Goal: Information Seeking & Learning: Learn about a topic

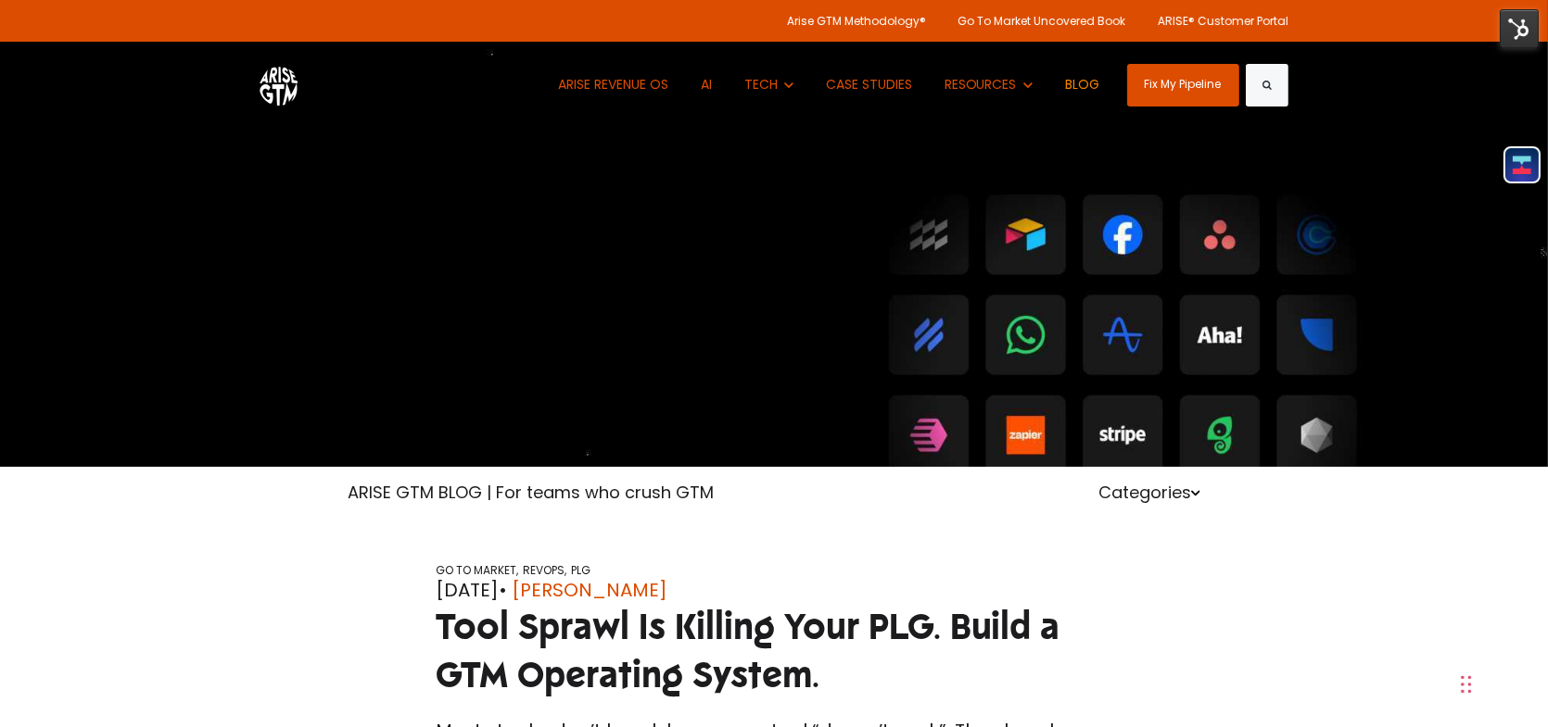
click at [1066, 83] on link "BLOG" at bounding box center [1082, 85] width 62 height 86
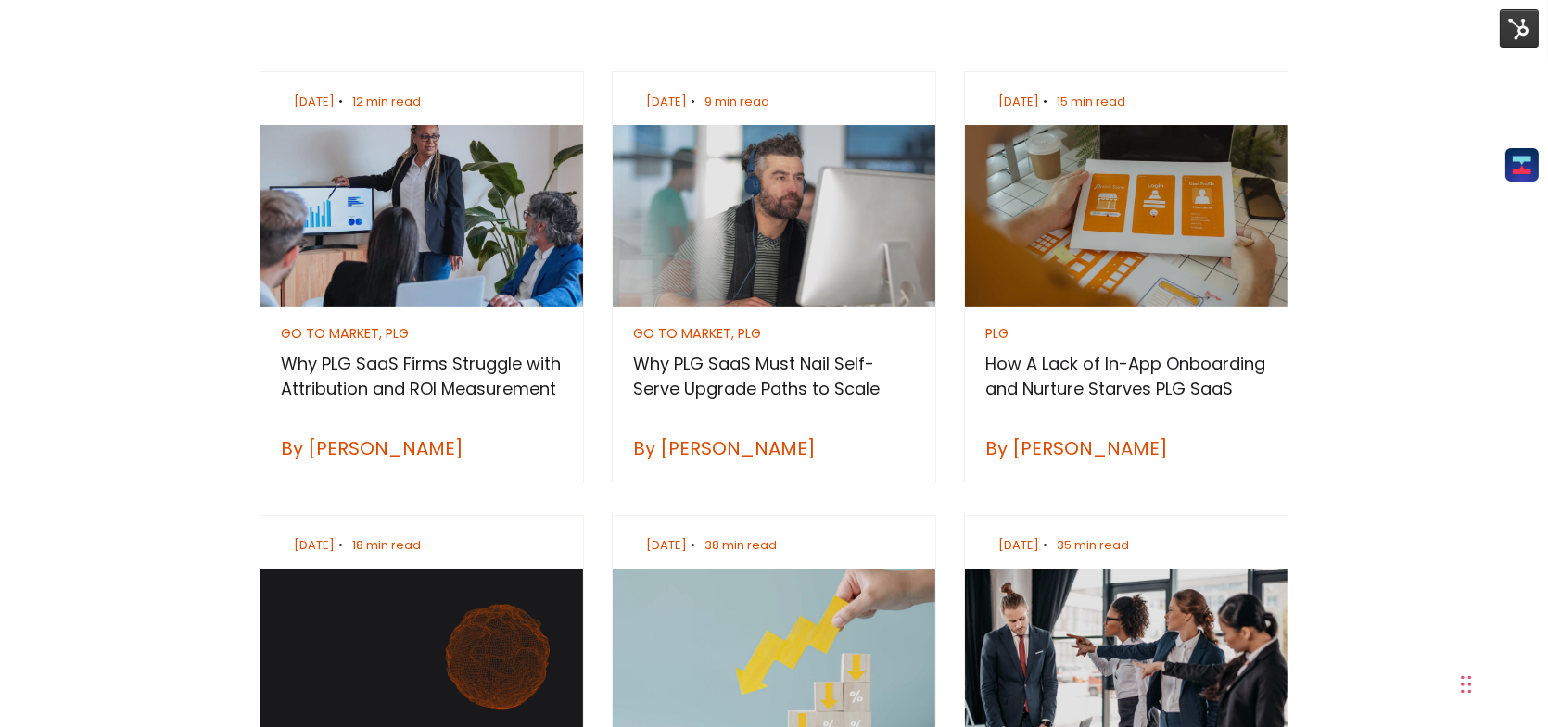
scroll to position [649, 0]
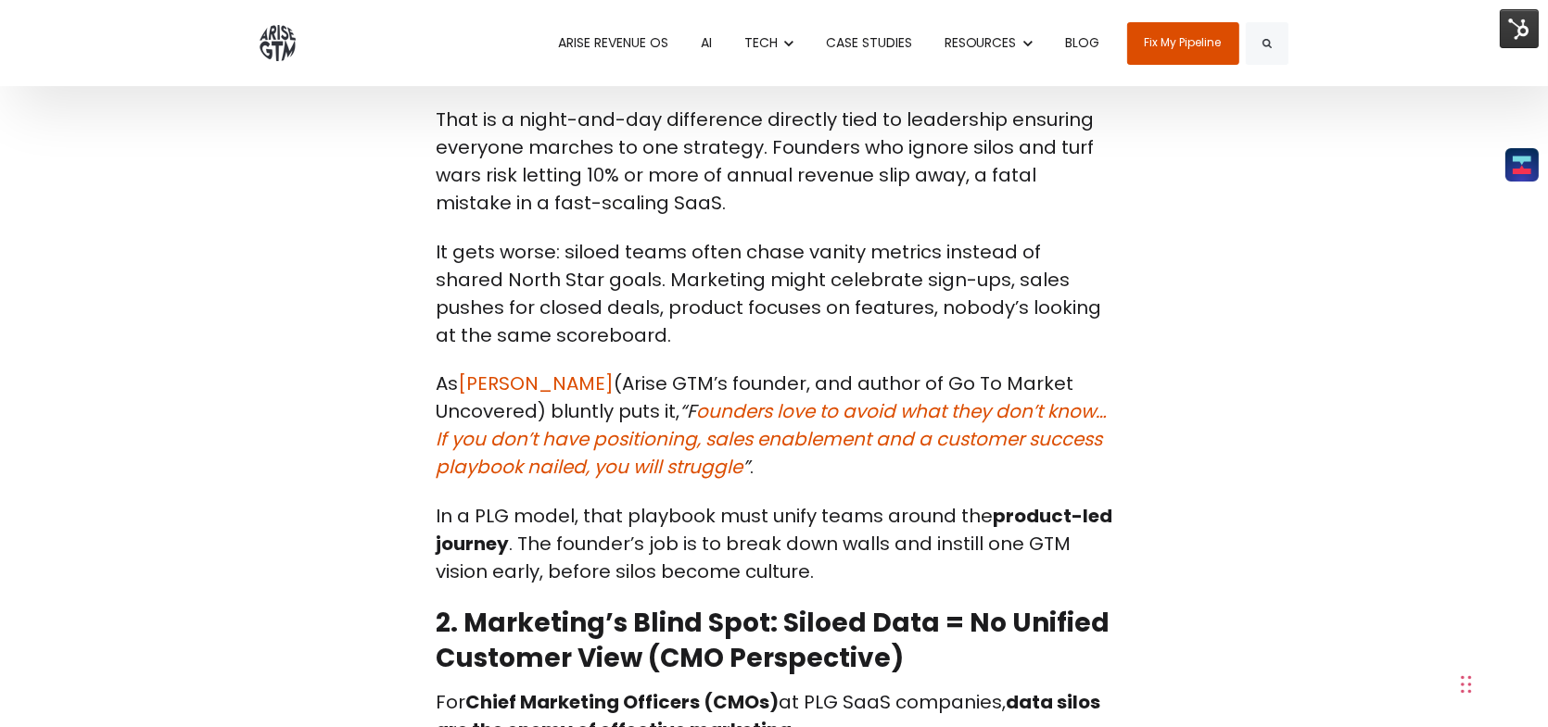
scroll to position [1668, 0]
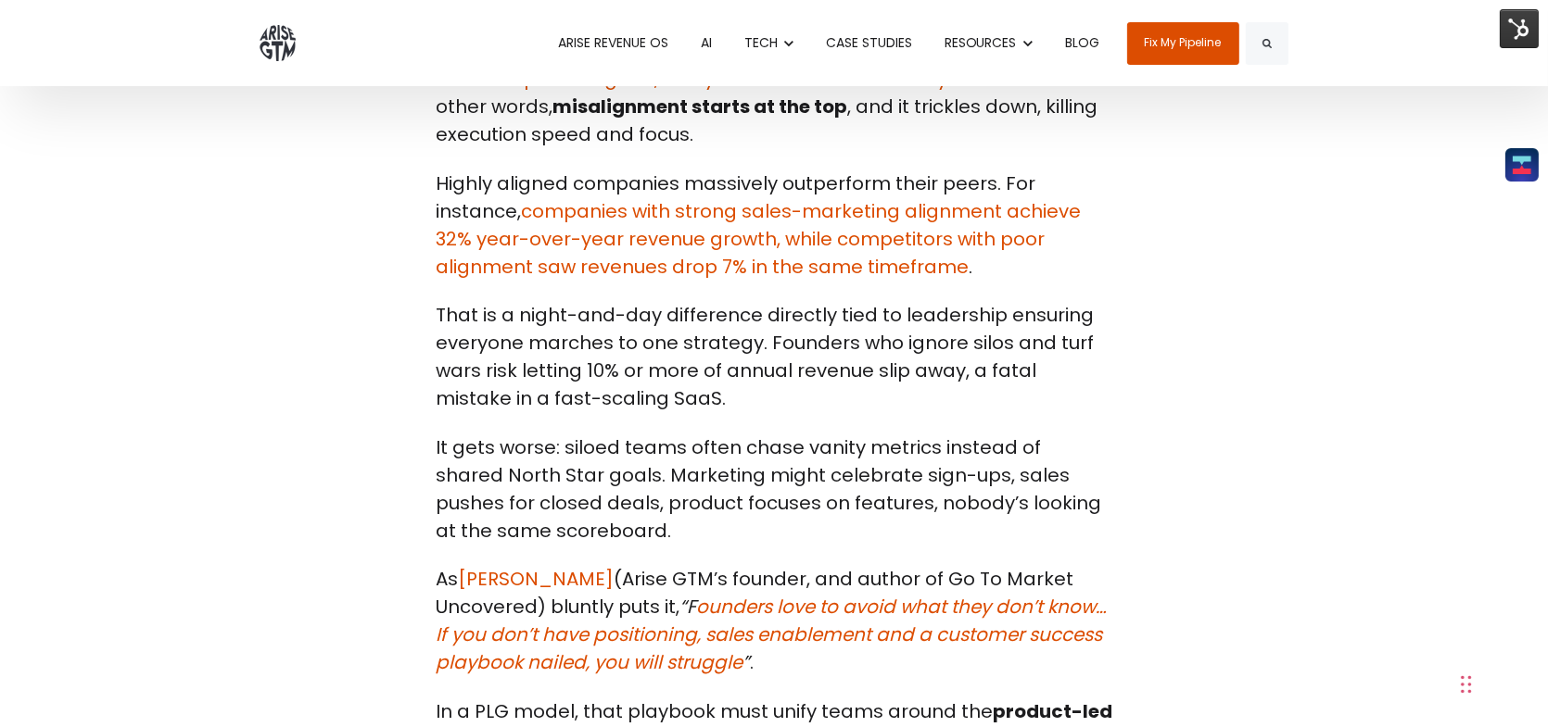
click at [1067, 35] on link "BLOG" at bounding box center [1082, 43] width 62 height 86
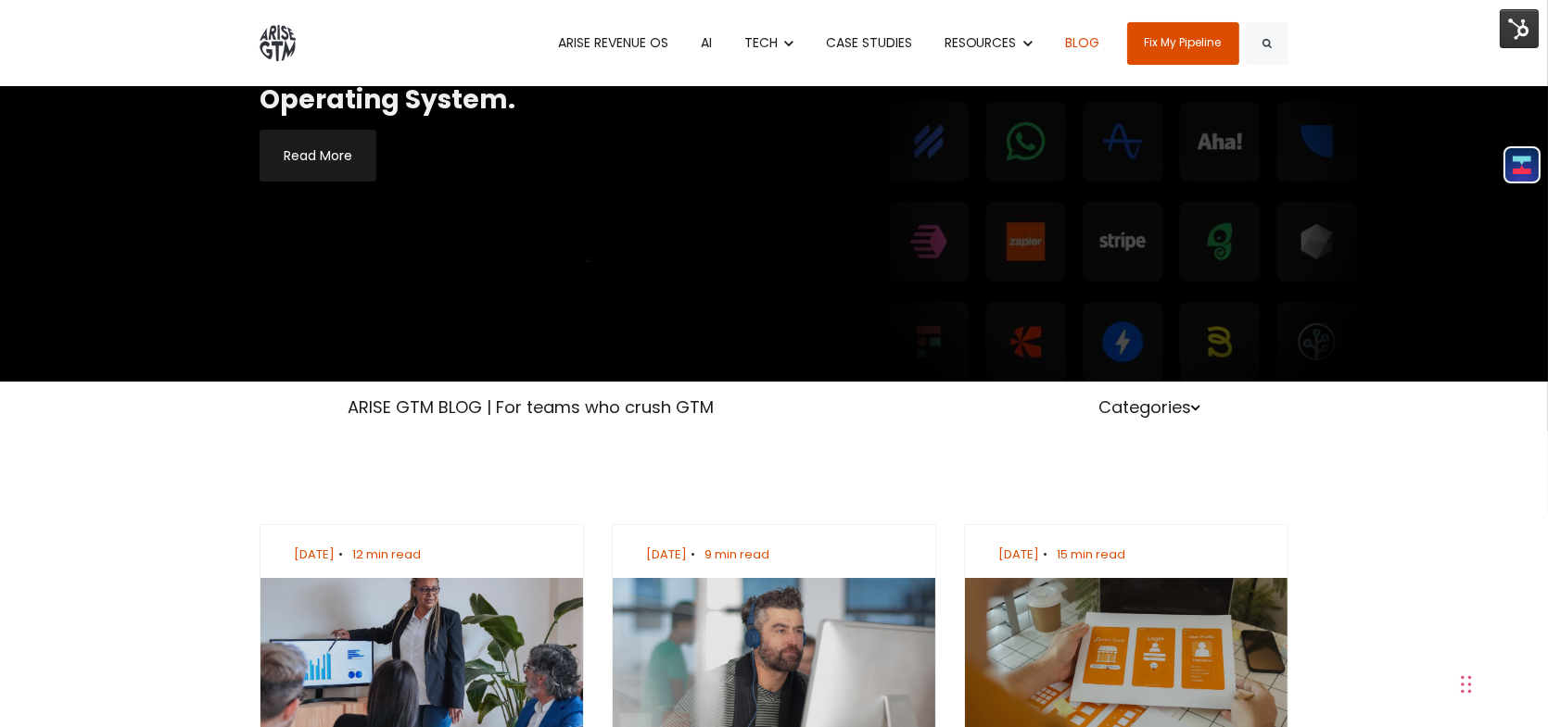
scroll to position [185, 0]
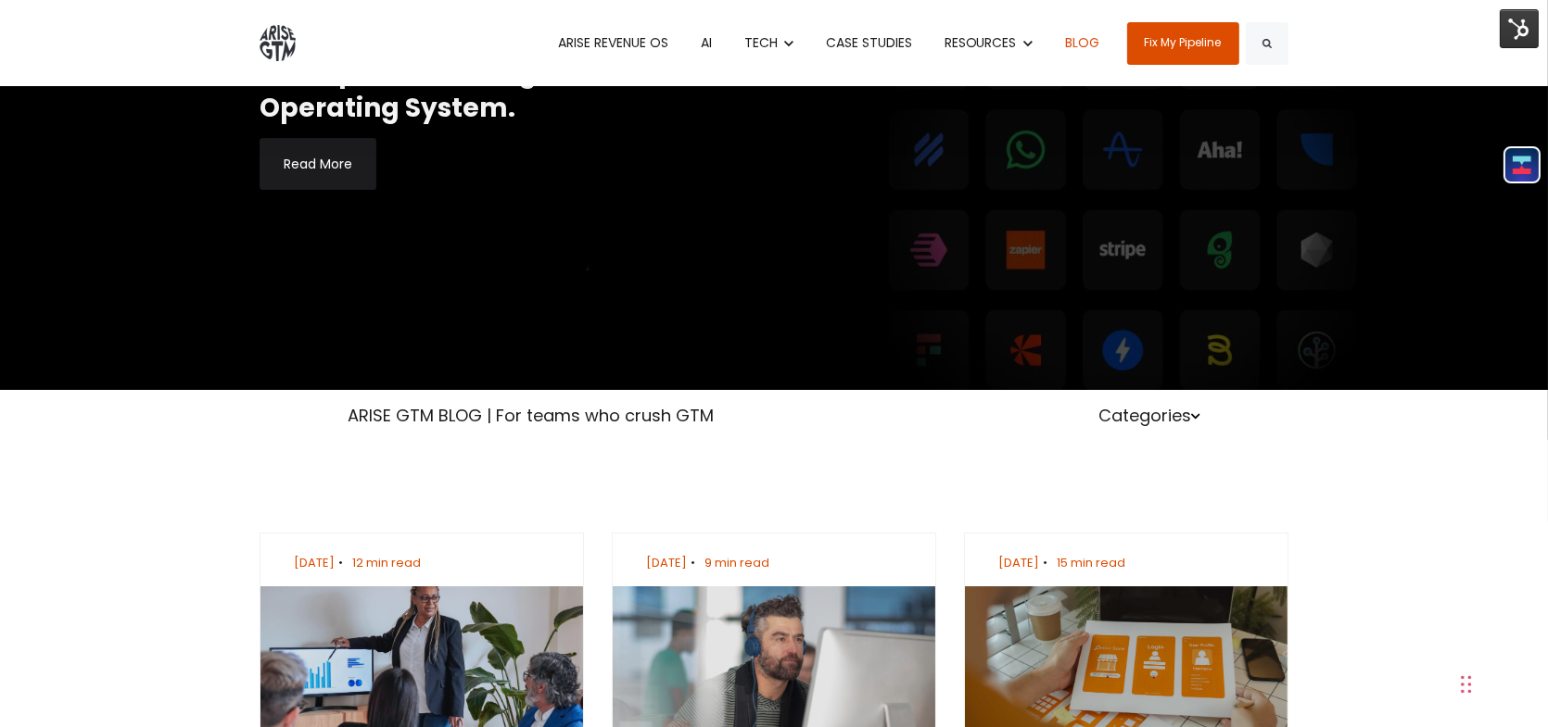
click at [1205, 419] on div "Categories" at bounding box center [1149, 415] width 130 height 25
click at [1196, 414] on icon at bounding box center [1195, 416] width 9 height 10
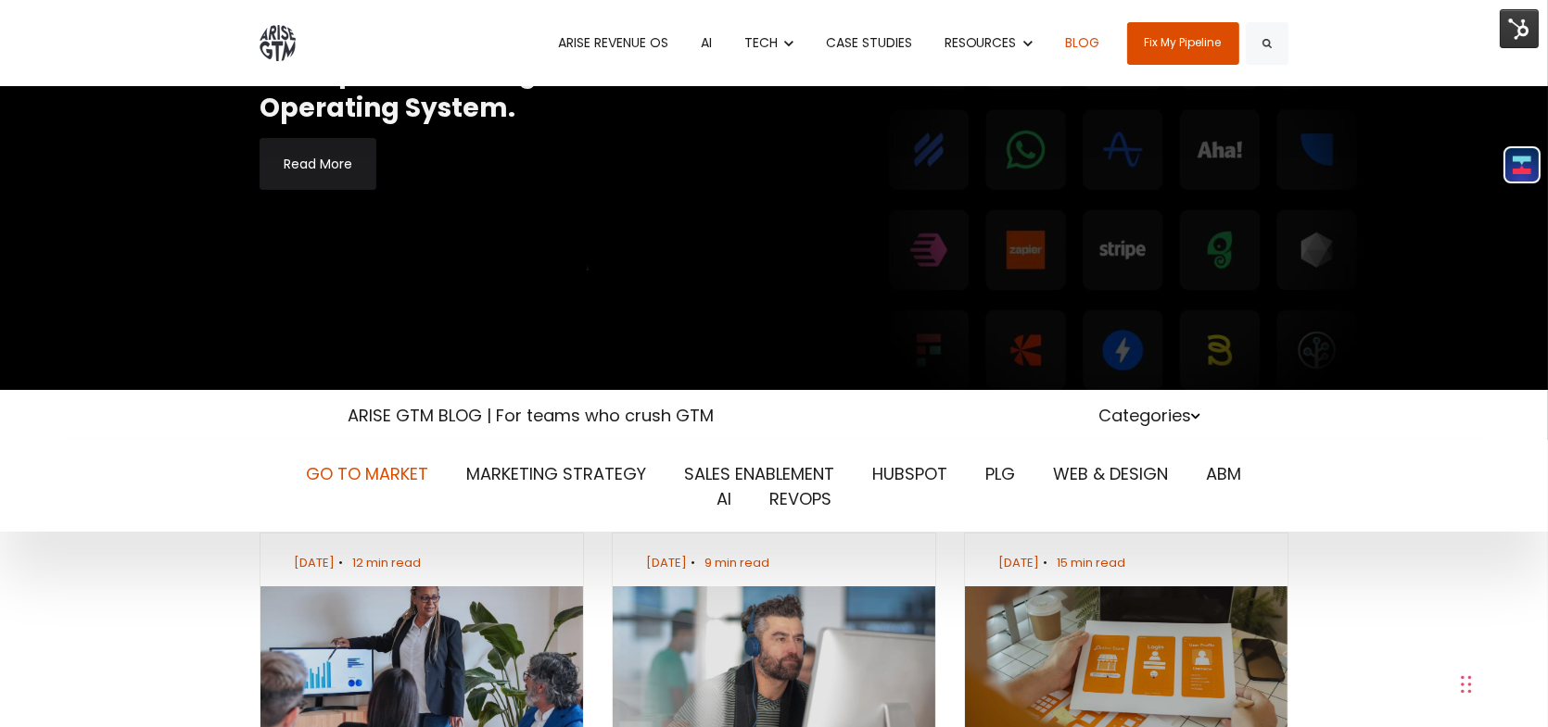
click at [424, 476] on link "GO TO MARKET" at bounding box center [368, 473] width 122 height 23
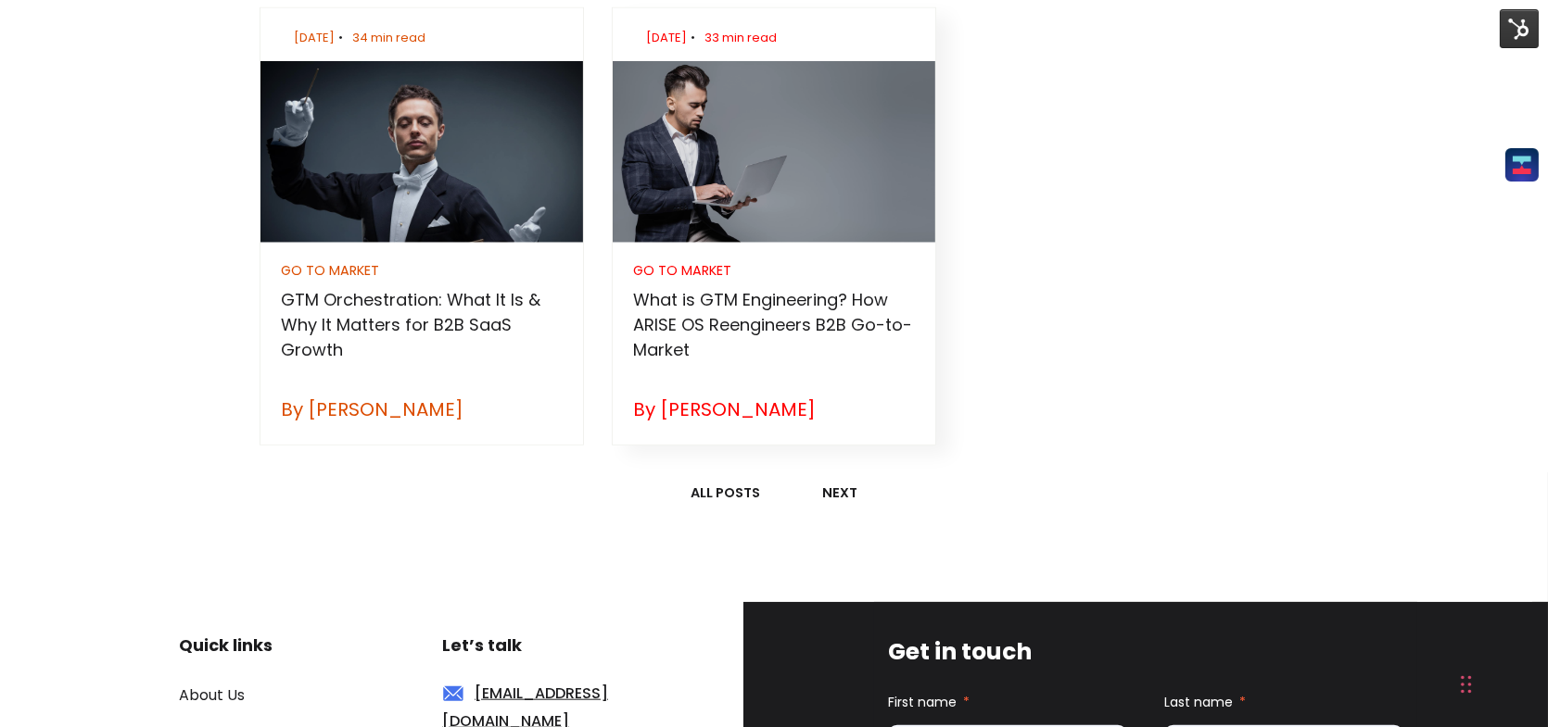
scroll to position [2131, 0]
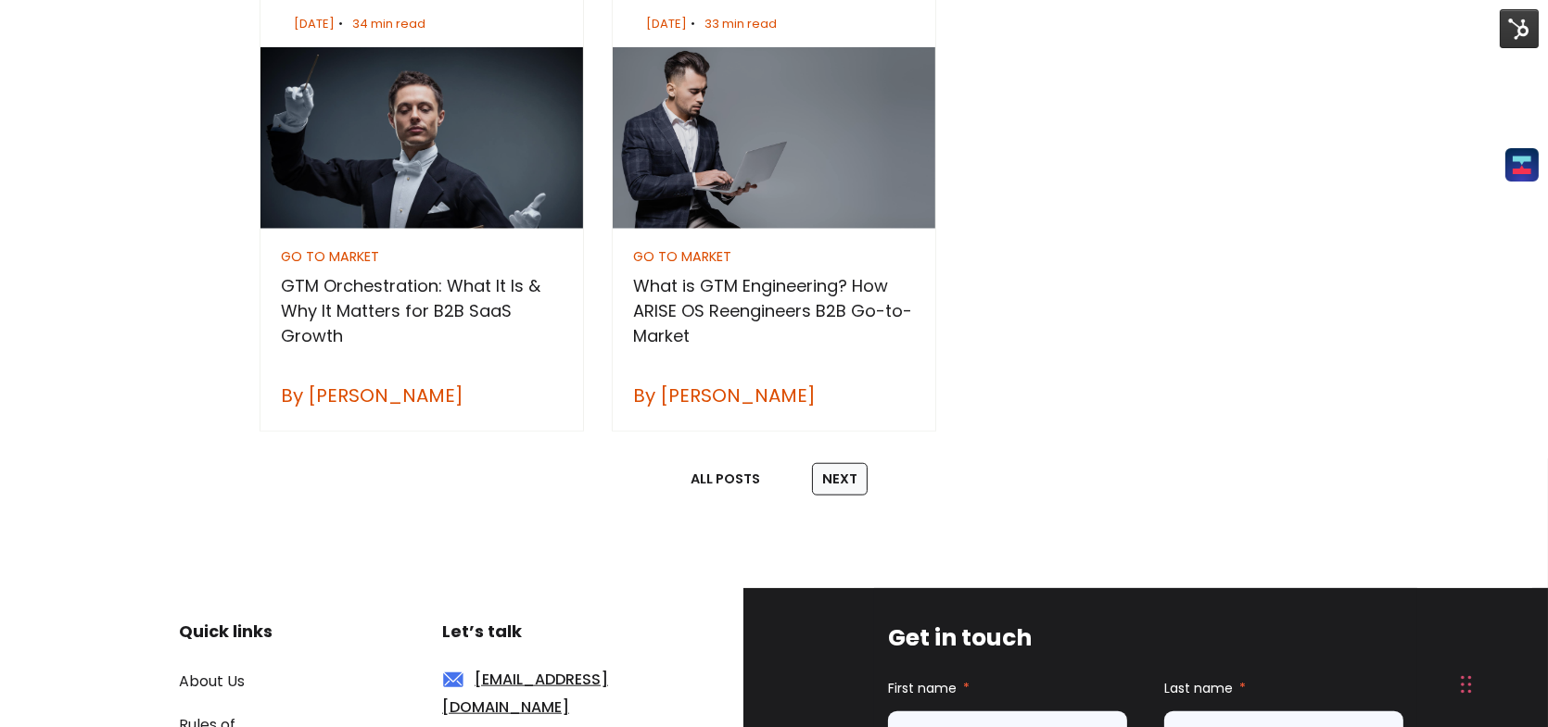
click at [847, 480] on link "Next" at bounding box center [840, 479] width 56 height 33
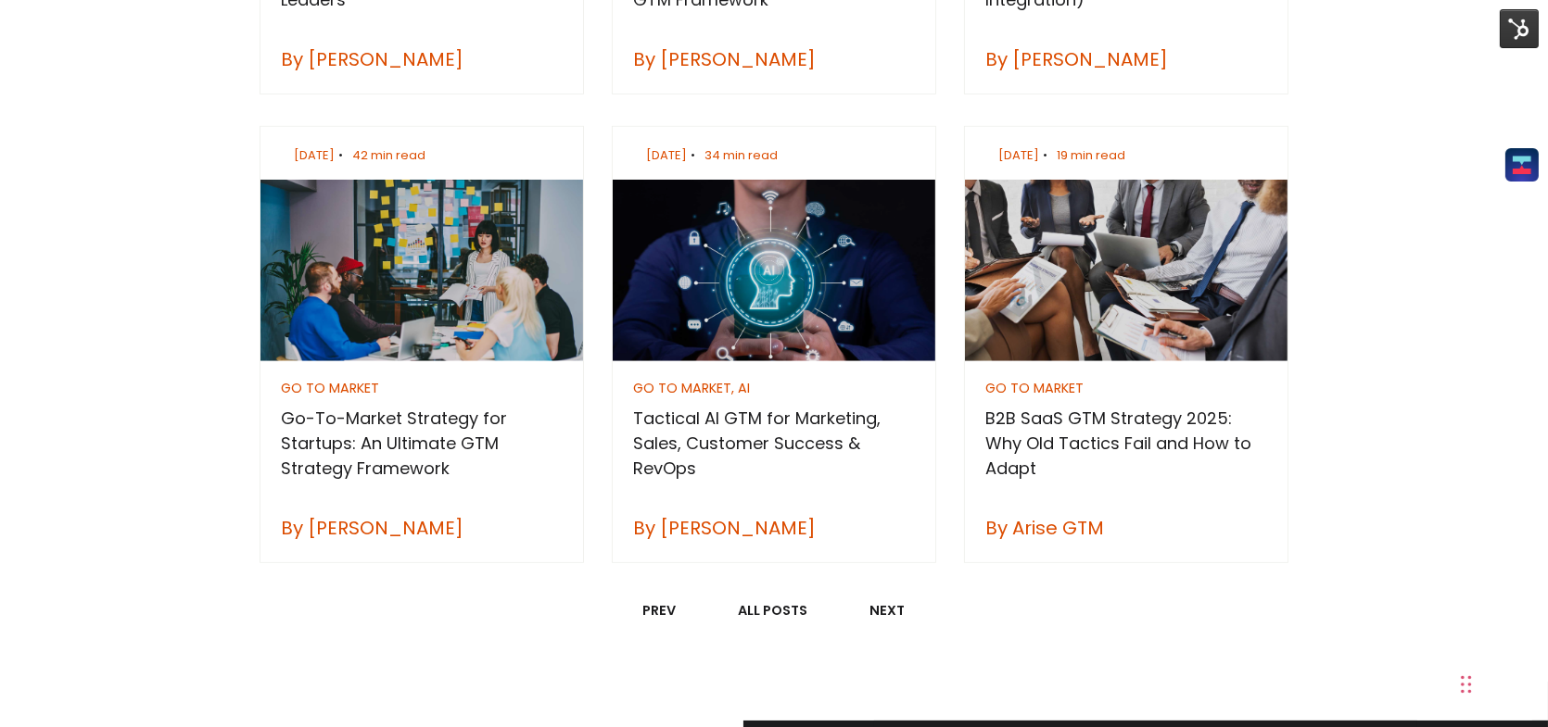
scroll to position [1483, 0]
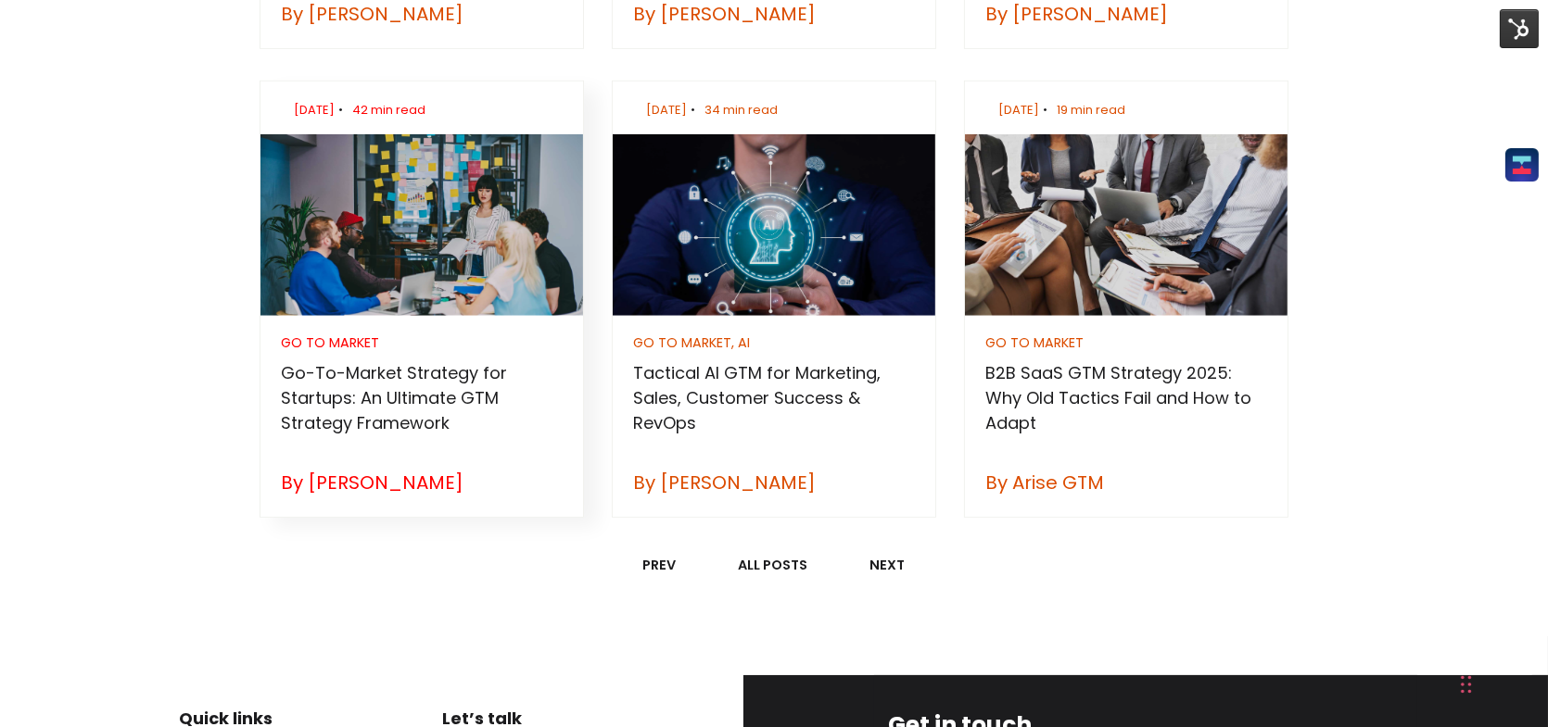
click at [405, 411] on h3 "Go-To-Market Strategy for Startups: An Ultimate GTM Strategy Framework" at bounding box center [422, 397] width 281 height 75
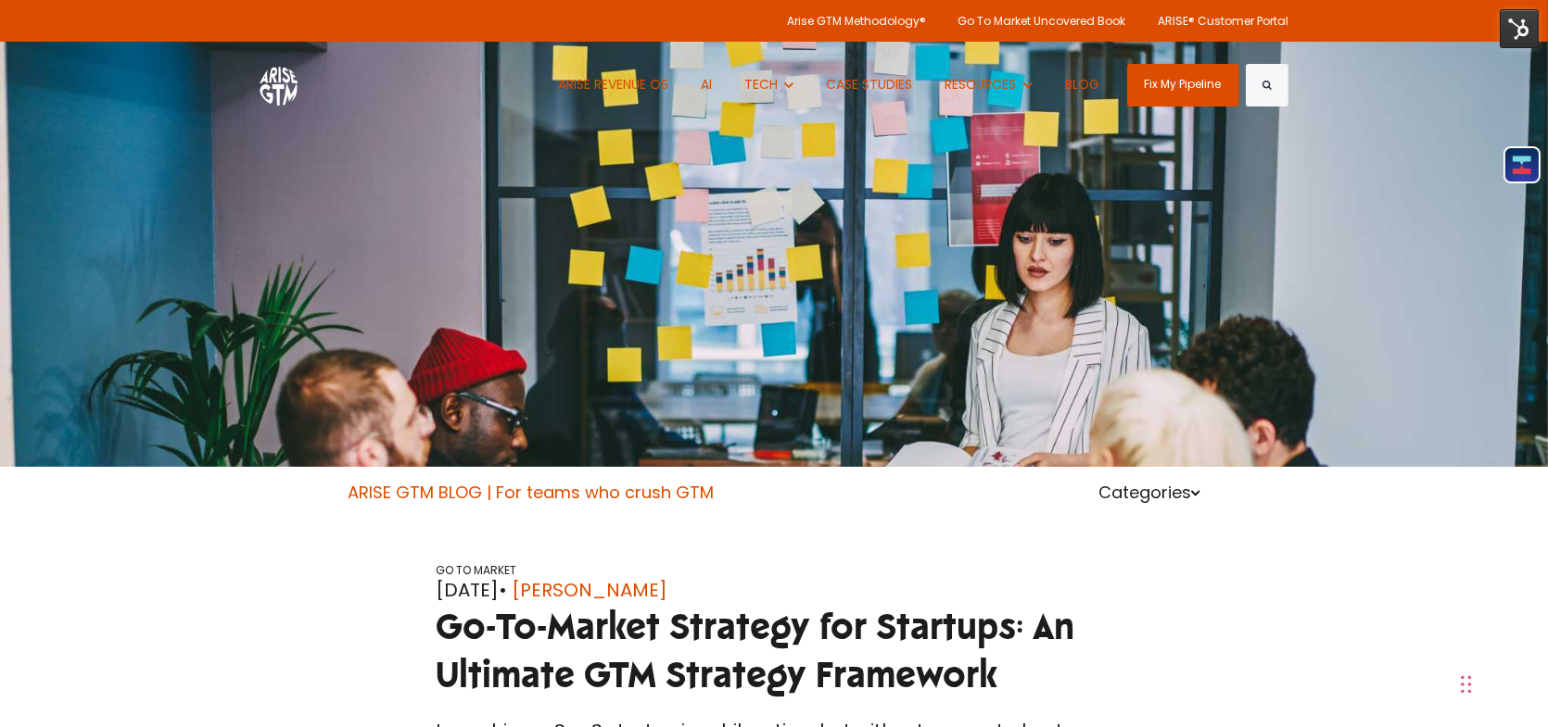
click at [475, 487] on link "ARISE GTM BLOG | For teams who crush GTM" at bounding box center [531, 492] width 366 height 23
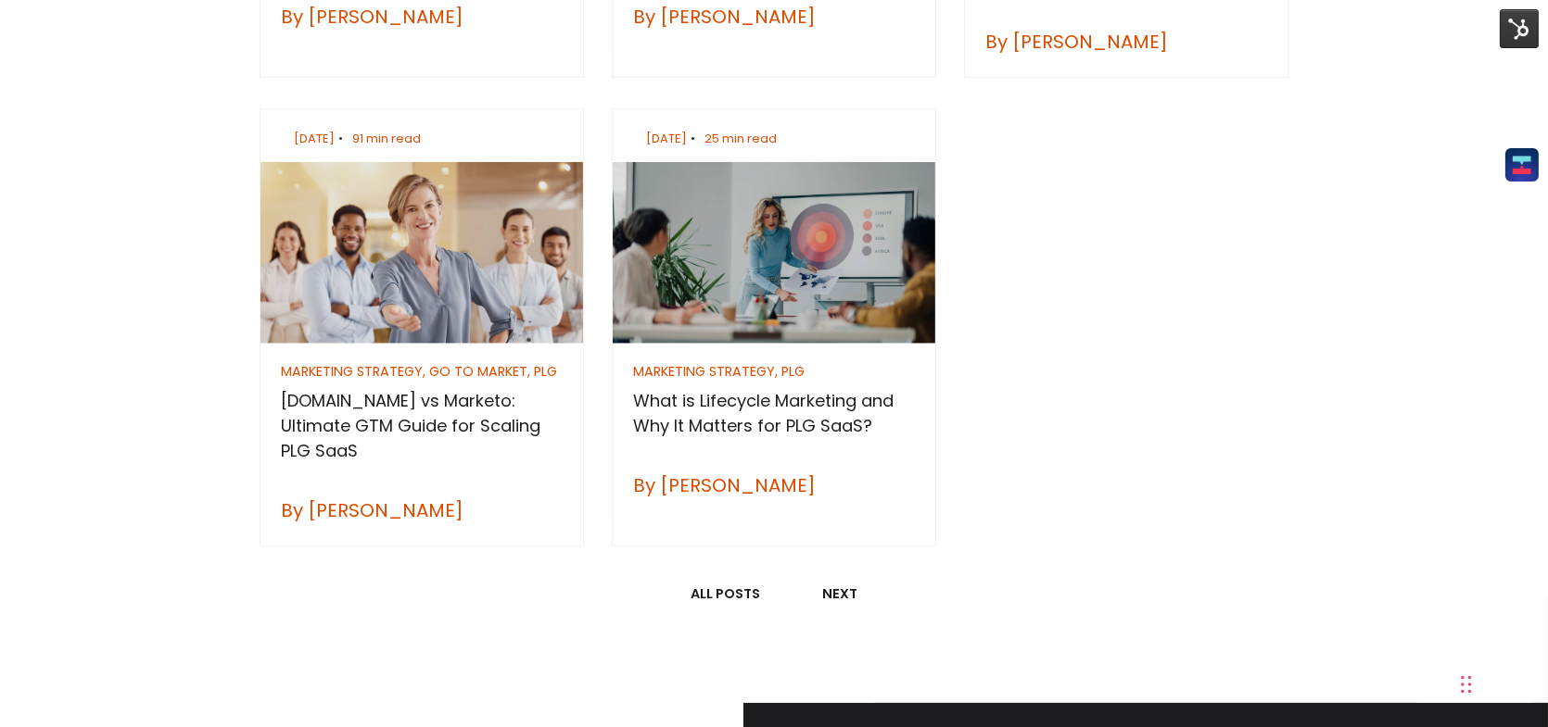
scroll to position [2224, 0]
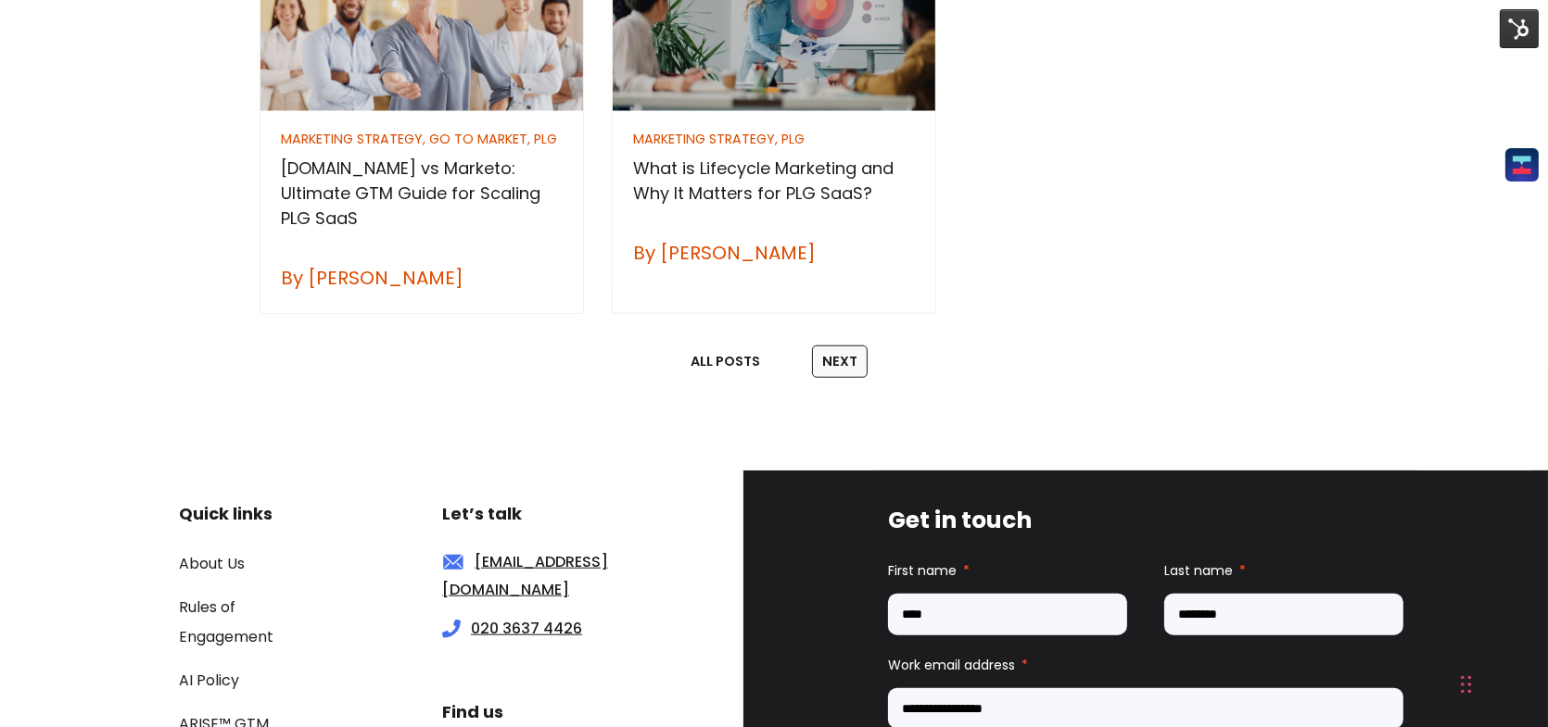
click at [838, 371] on link "Next" at bounding box center [840, 362] width 56 height 33
